Goal: Find specific page/section

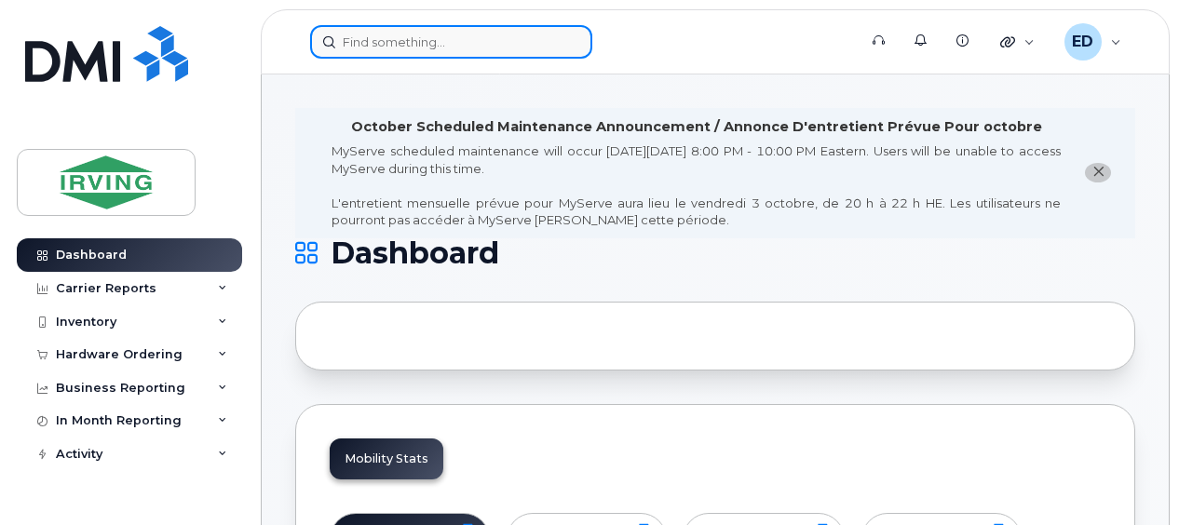
click at [378, 41] on input at bounding box center [451, 42] width 282 height 34
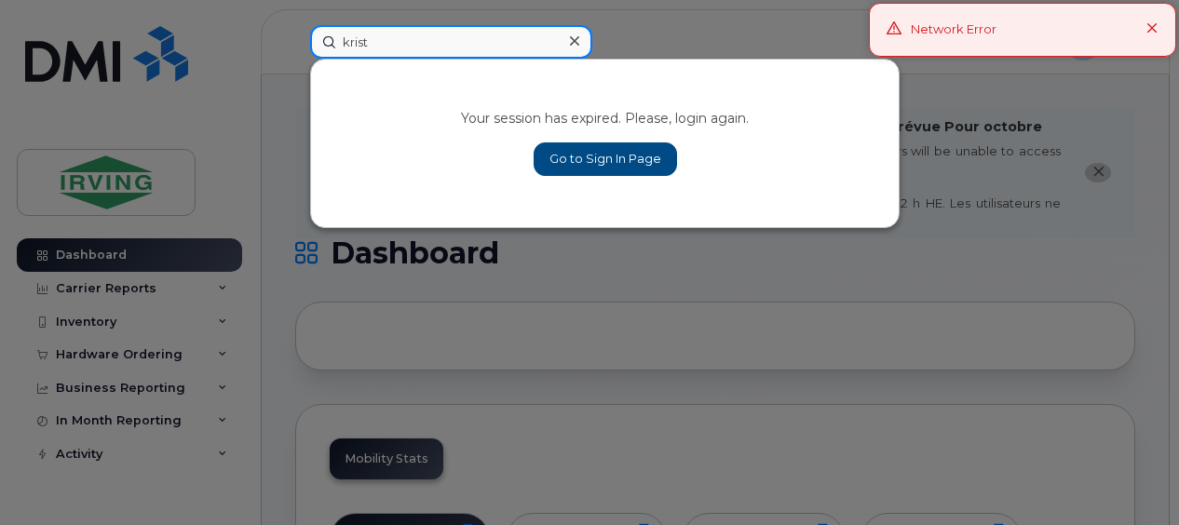
type input "[PERSON_NAME]"
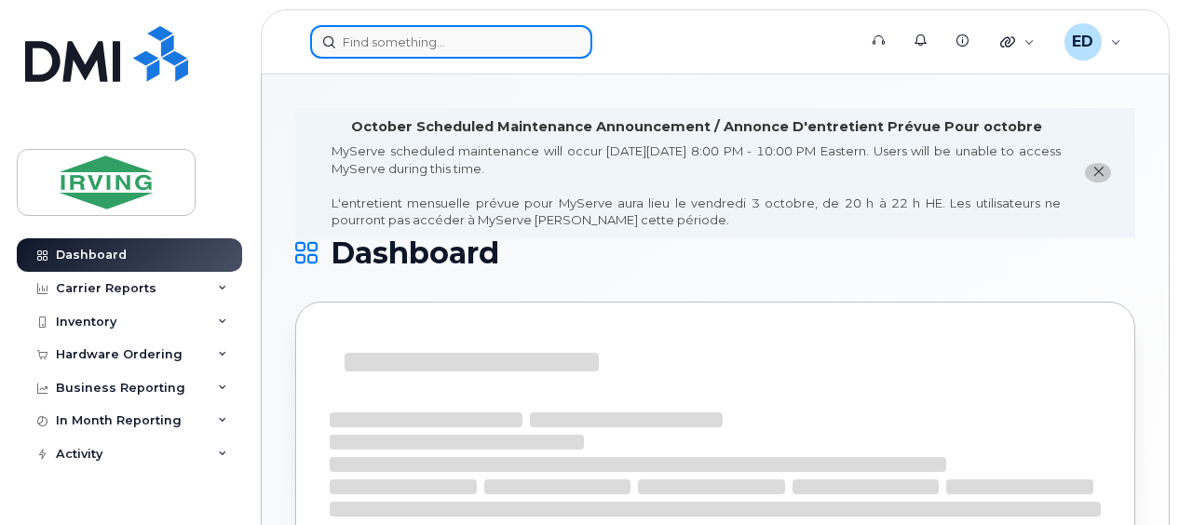
click at [420, 39] on input at bounding box center [451, 42] width 282 height 34
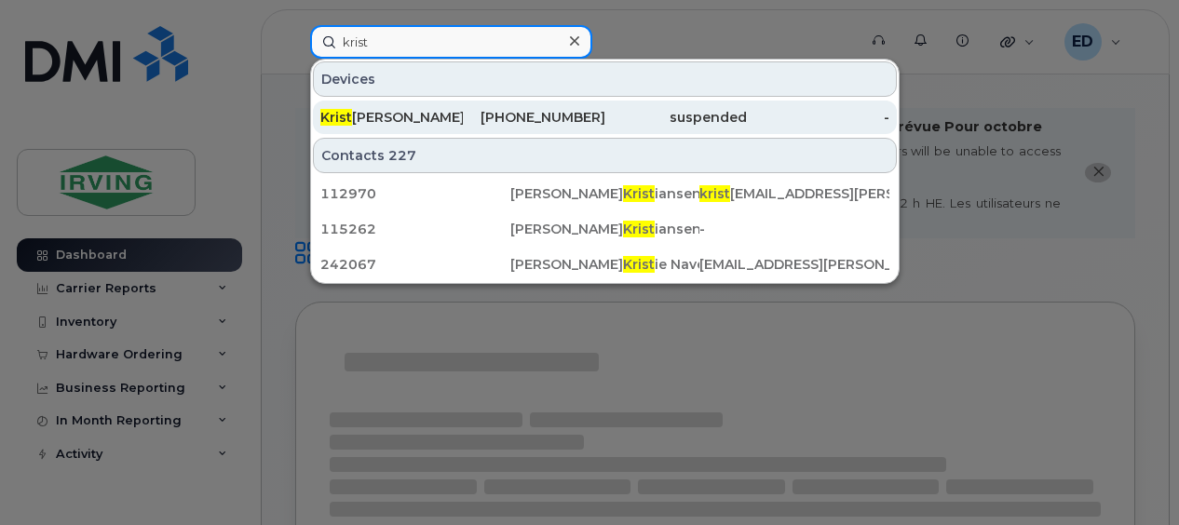
type input "krist"
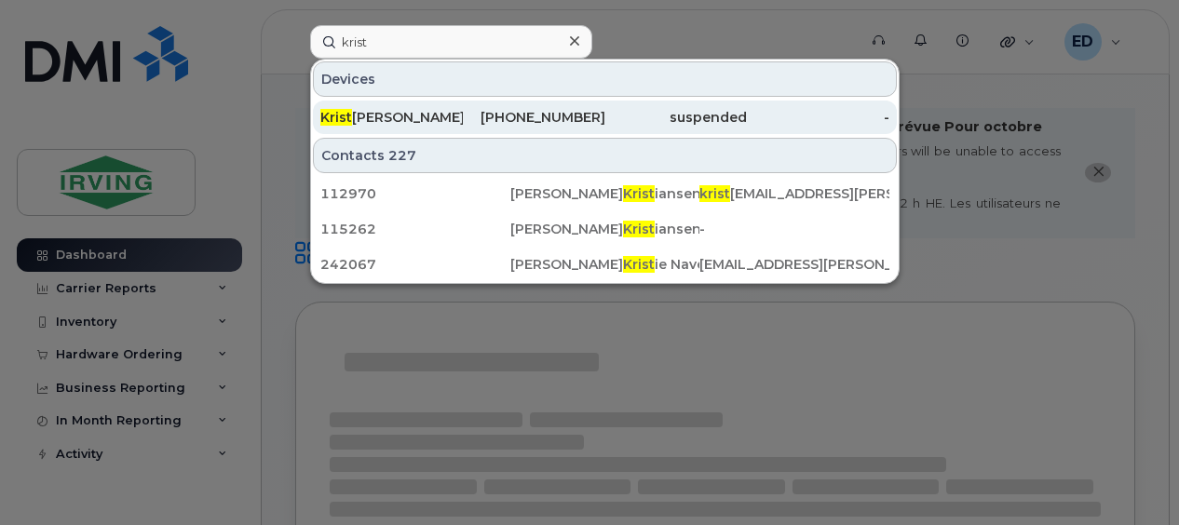
click at [419, 113] on div "[PERSON_NAME] [PERSON_NAME]" at bounding box center [391, 117] width 142 height 19
